Goal: Task Accomplishment & Management: Use online tool/utility

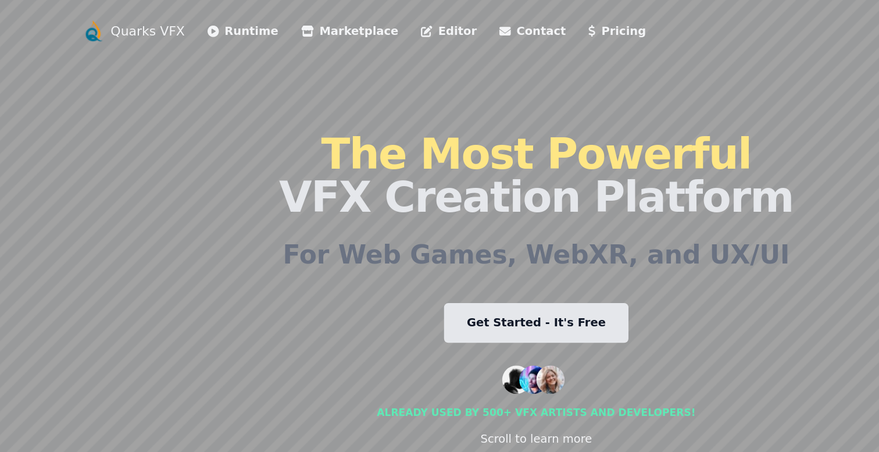
click at [476, 272] on link "Get Started - It's Free" at bounding box center [439, 264] width 151 height 33
click at [478, 260] on link "Get Started - It's Free" at bounding box center [439, 264] width 151 height 33
click at [174, 31] on link "Runtime" at bounding box center [199, 26] width 58 height 14
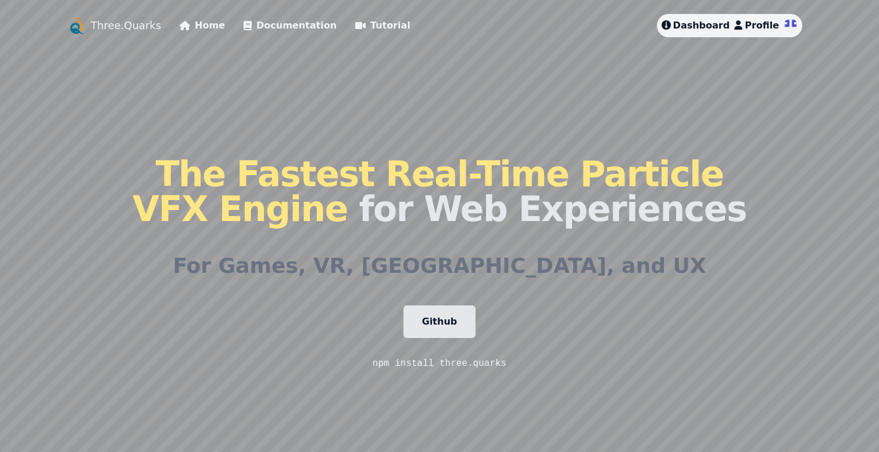
click at [281, 24] on link "Documentation" at bounding box center [290, 26] width 93 height 14
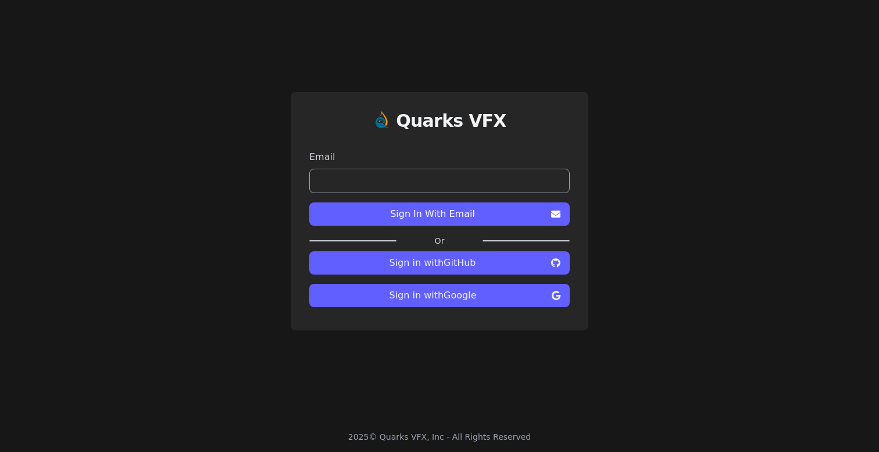
click at [519, 288] on span "Sign in with Google" at bounding box center [433, 295] width 229 height 14
click at [502, 294] on span "Sign in with Google" at bounding box center [433, 295] width 229 height 14
click at [512, 260] on span "Sign in with GitHub" at bounding box center [433, 263] width 228 height 14
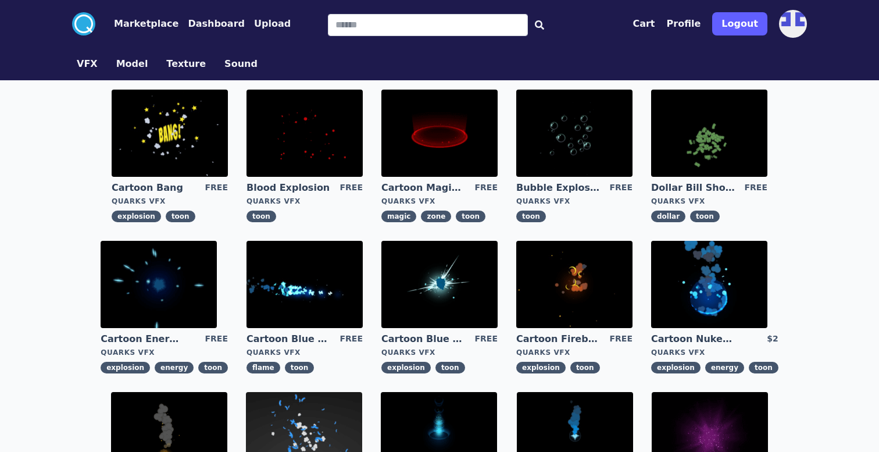
click at [189, 23] on button "Dashboard" at bounding box center [216, 24] width 57 height 14
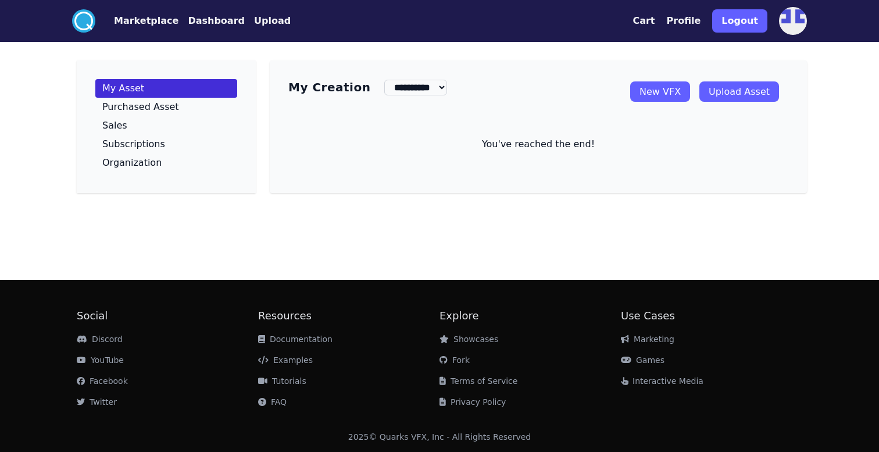
click at [661, 91] on link "New VFX" at bounding box center [660, 91] width 60 height 20
